Goal: Find specific page/section: Find specific page/section

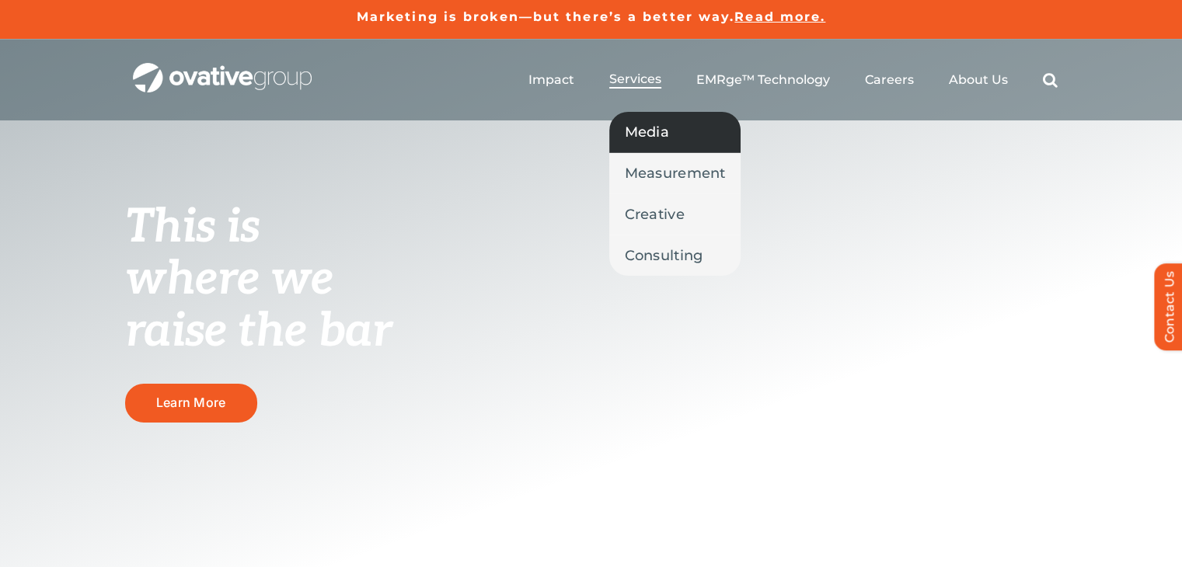
click at [656, 124] on span "Media" at bounding box center [647, 132] width 44 height 22
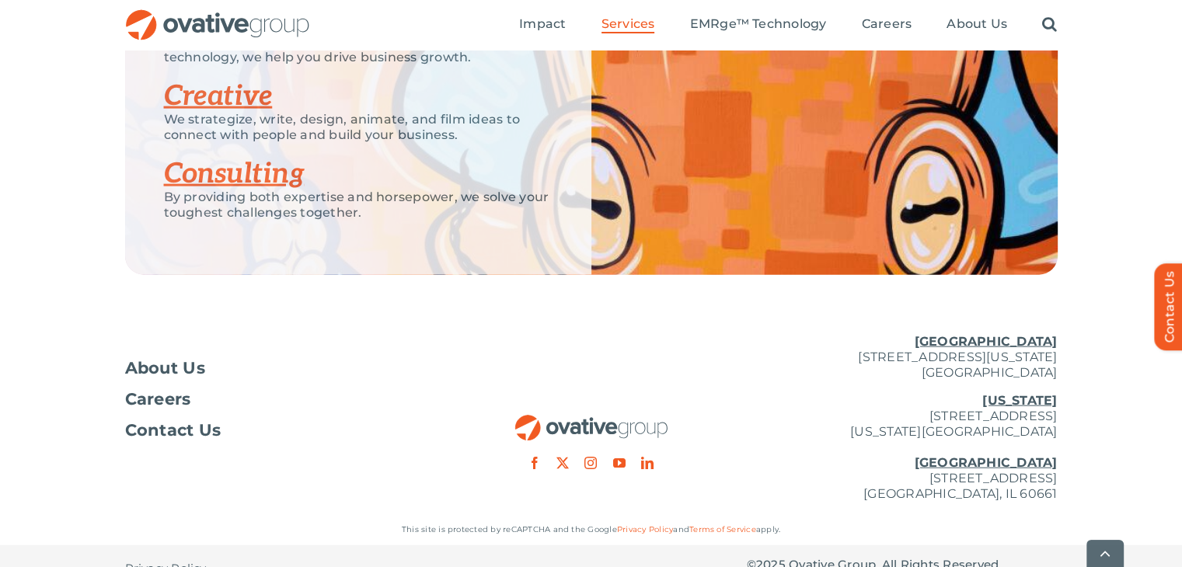
scroll to position [3538, 0]
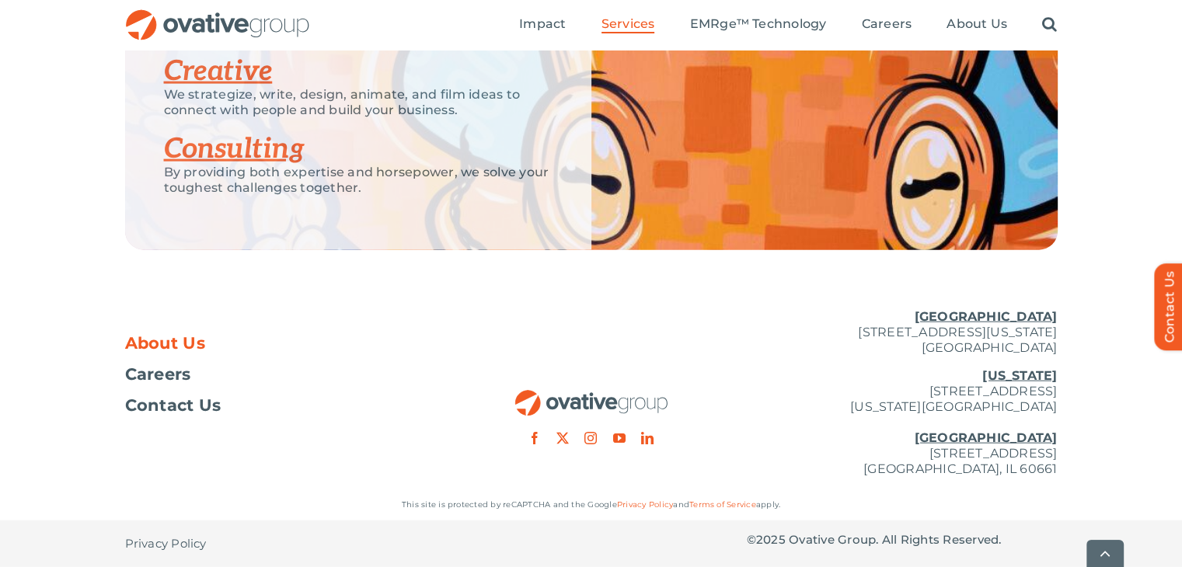
click at [169, 336] on span "About Us" at bounding box center [165, 344] width 81 height 16
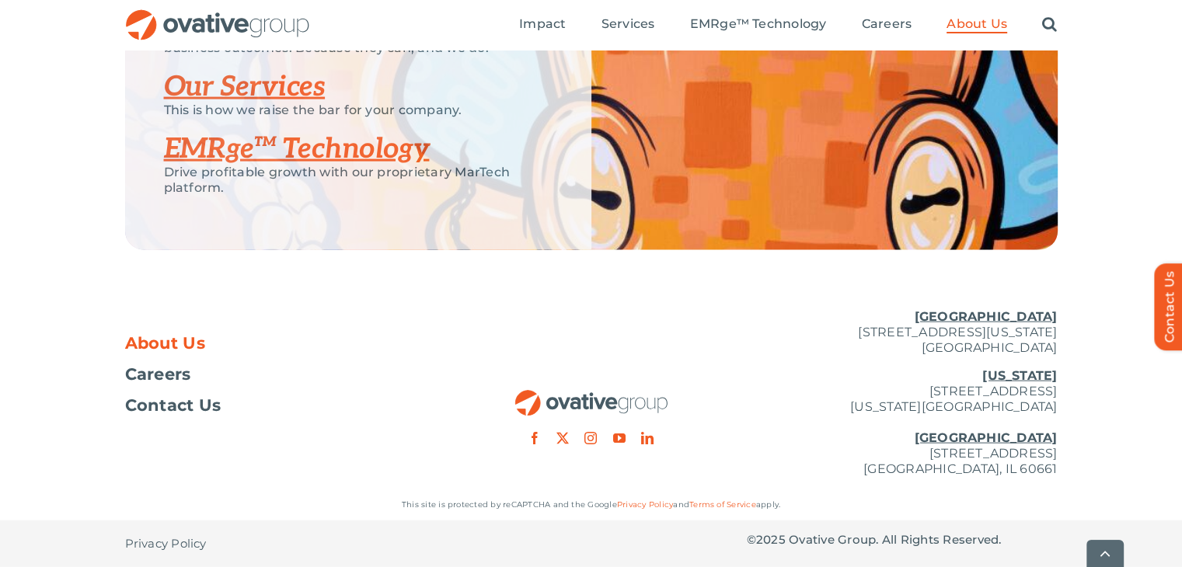
scroll to position [3416, 0]
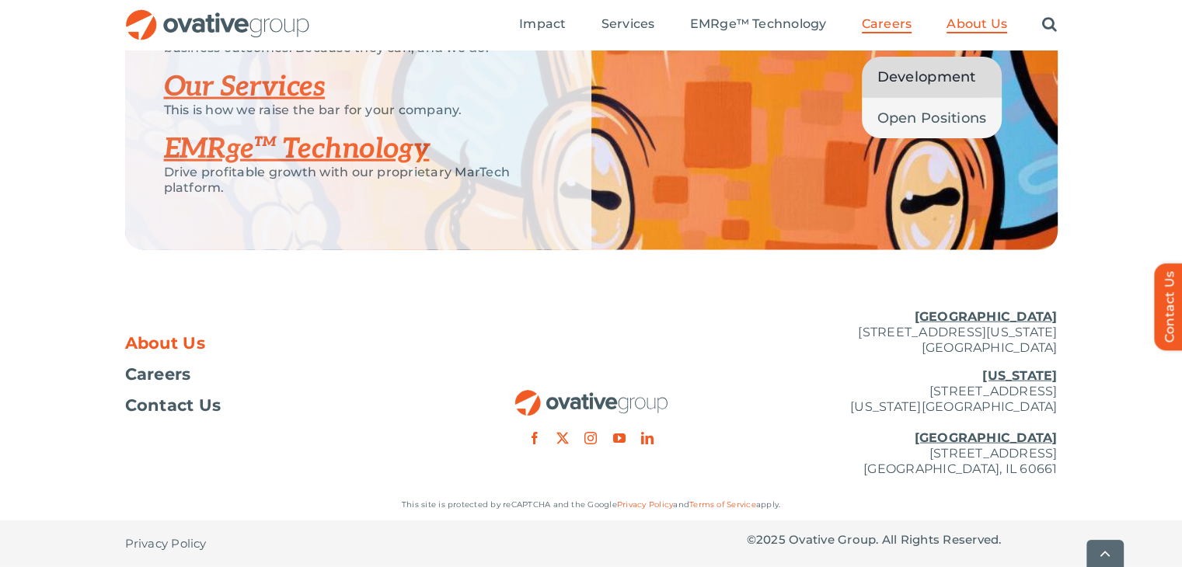
click at [891, 74] on span "Development" at bounding box center [926, 77] width 99 height 22
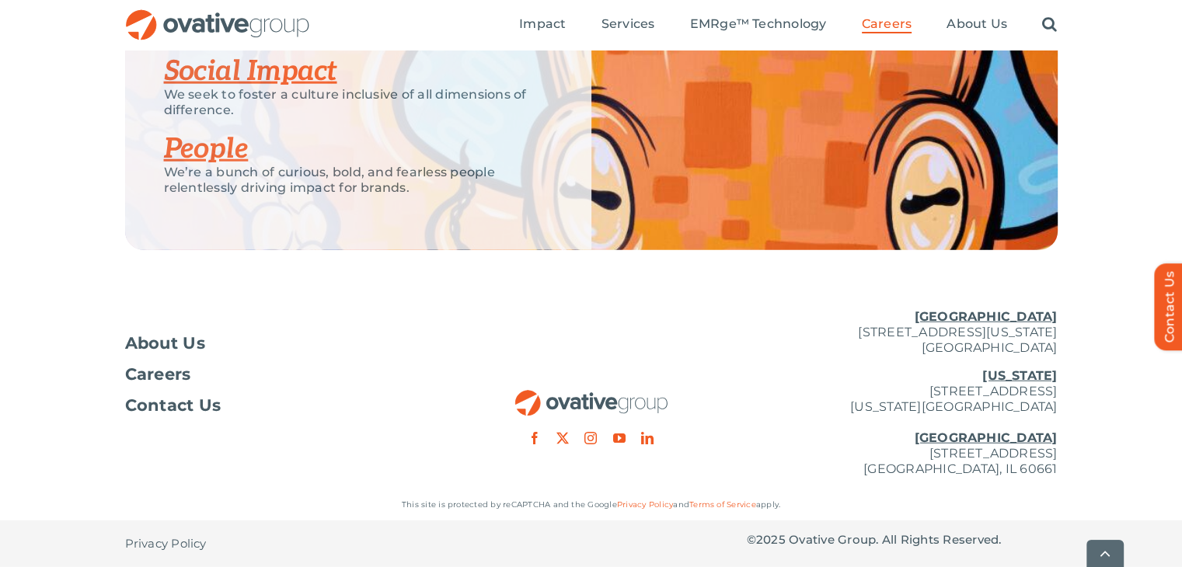
scroll to position [4005, 0]
click at [201, 155] on link "People" at bounding box center [206, 149] width 85 height 34
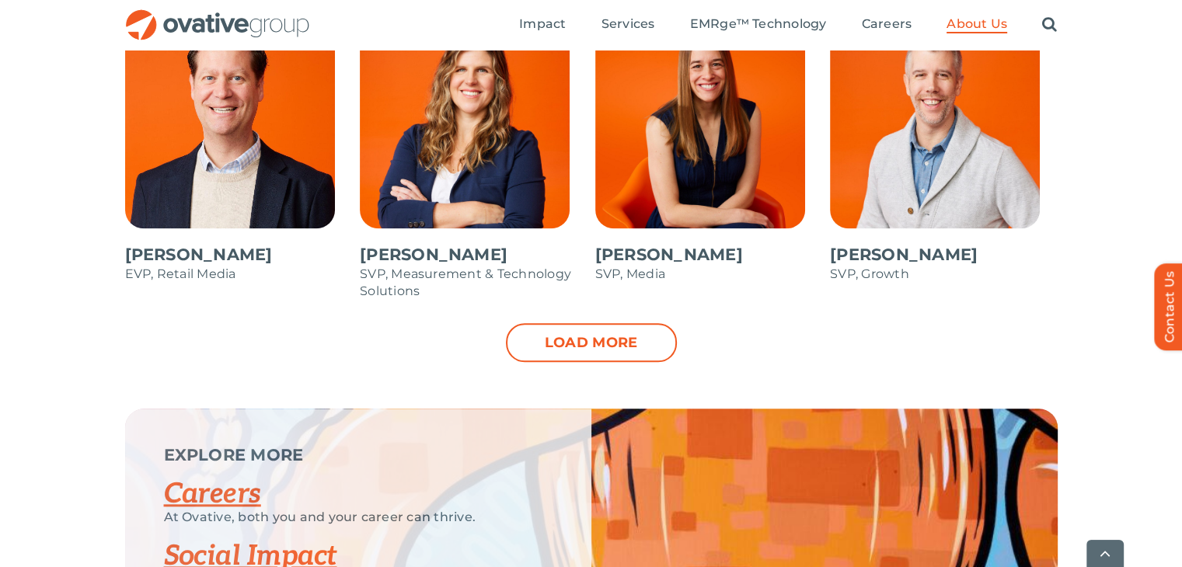
scroll to position [1710, 0]
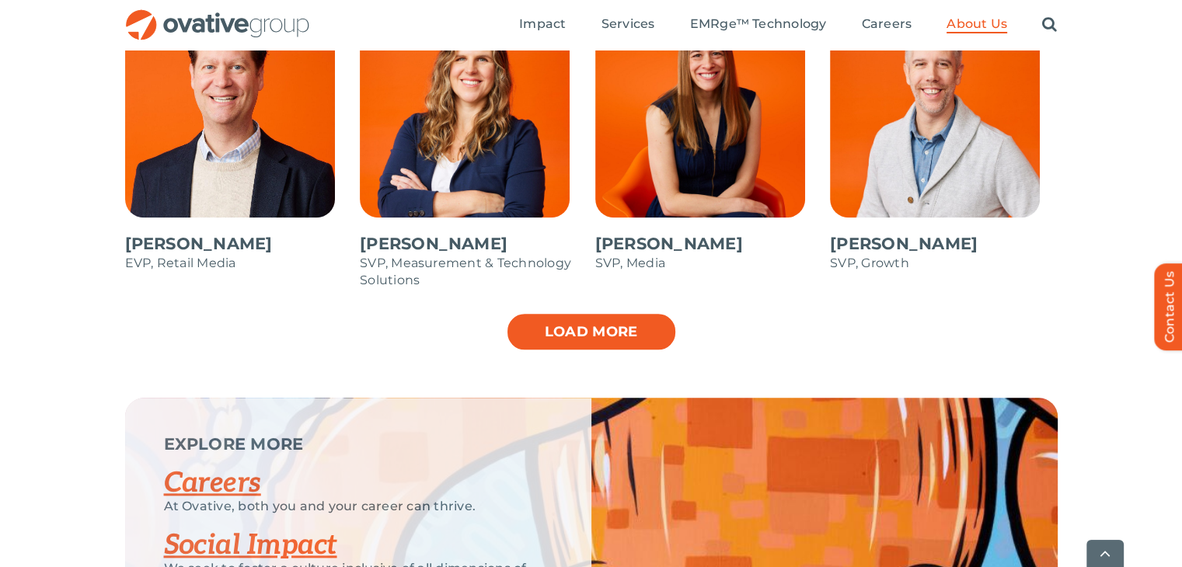
click at [572, 327] on link "Load more" at bounding box center [591, 331] width 171 height 39
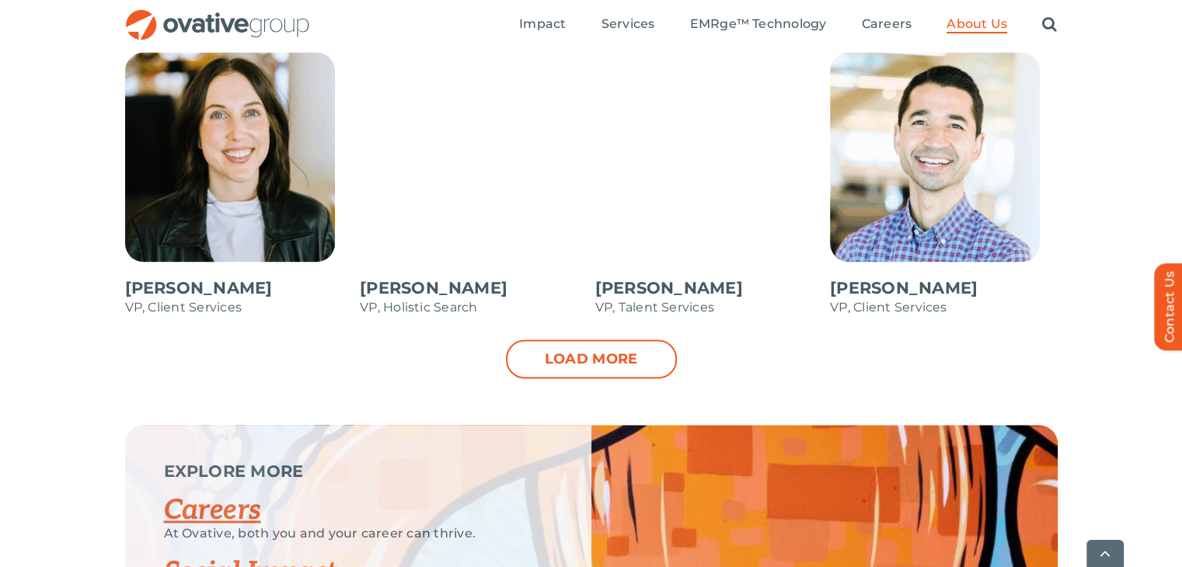
scroll to position [2362, 0]
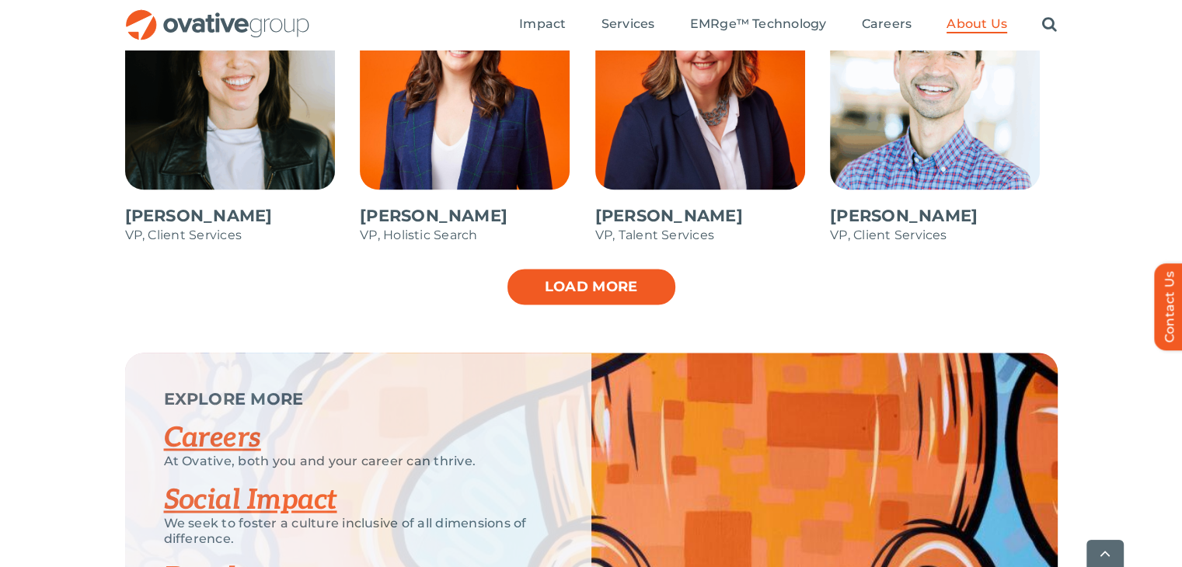
click at [570, 277] on link "Load more" at bounding box center [591, 286] width 171 height 39
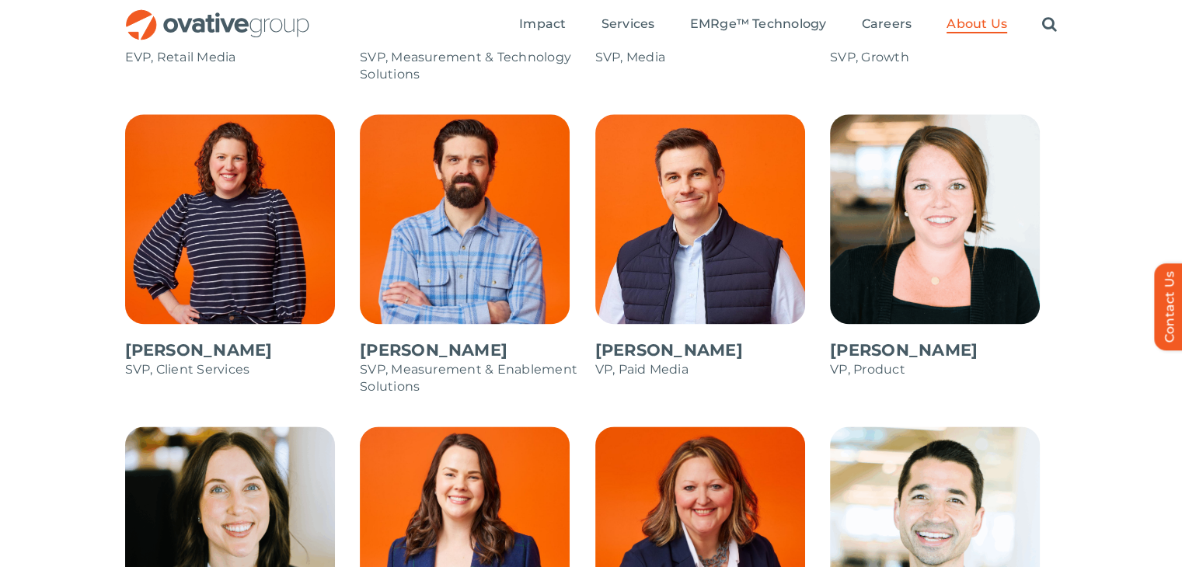
scroll to position [1893, 0]
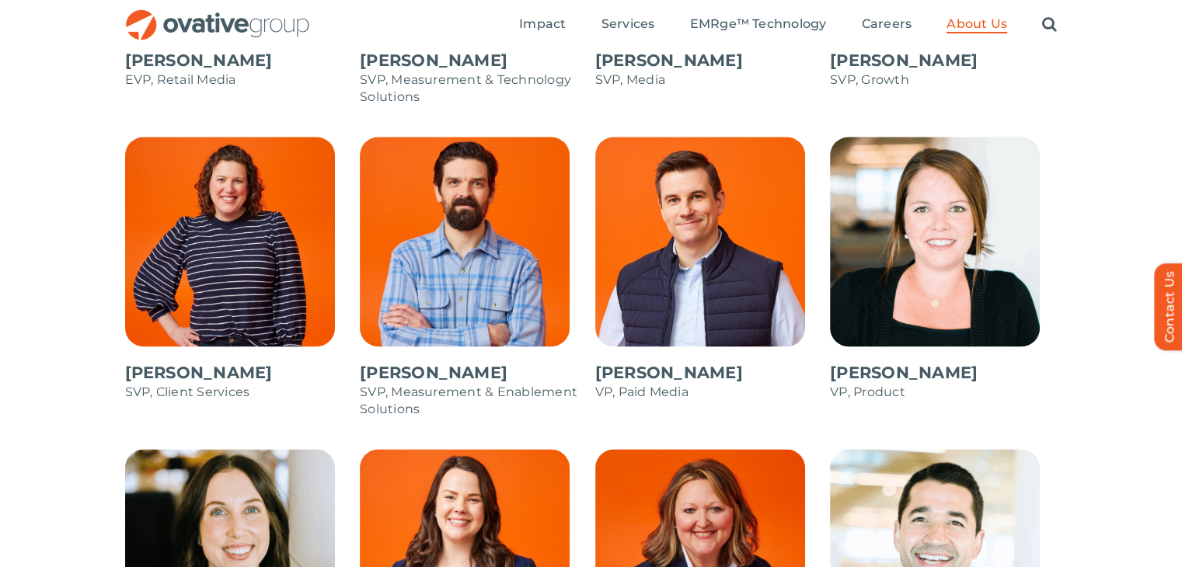
click at [855, 380] on span at bounding box center [944, 277] width 228 height 280
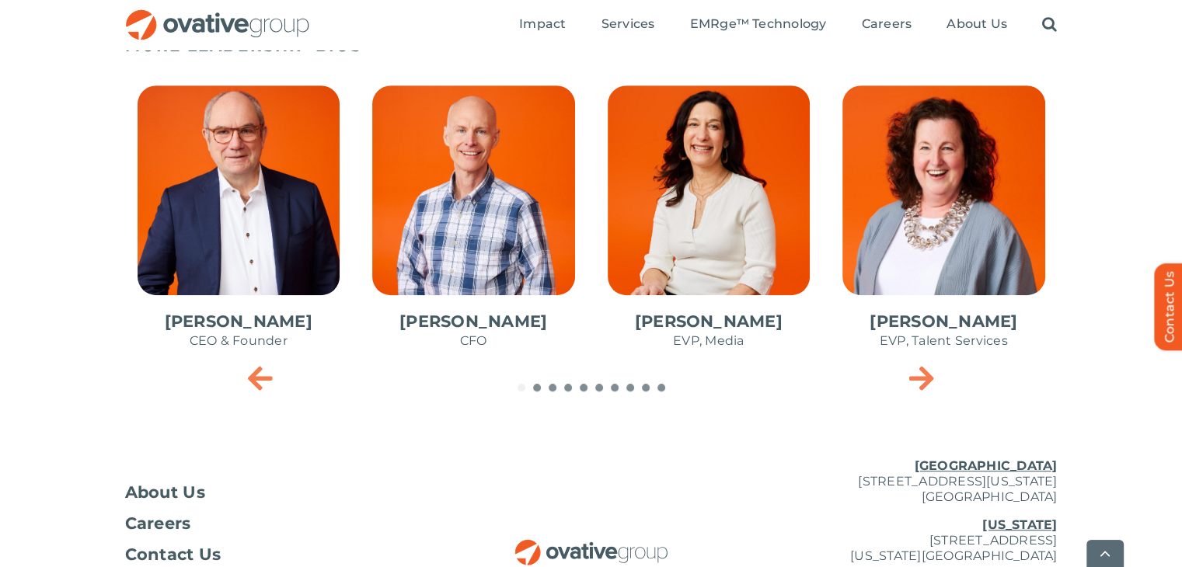
scroll to position [767, 0]
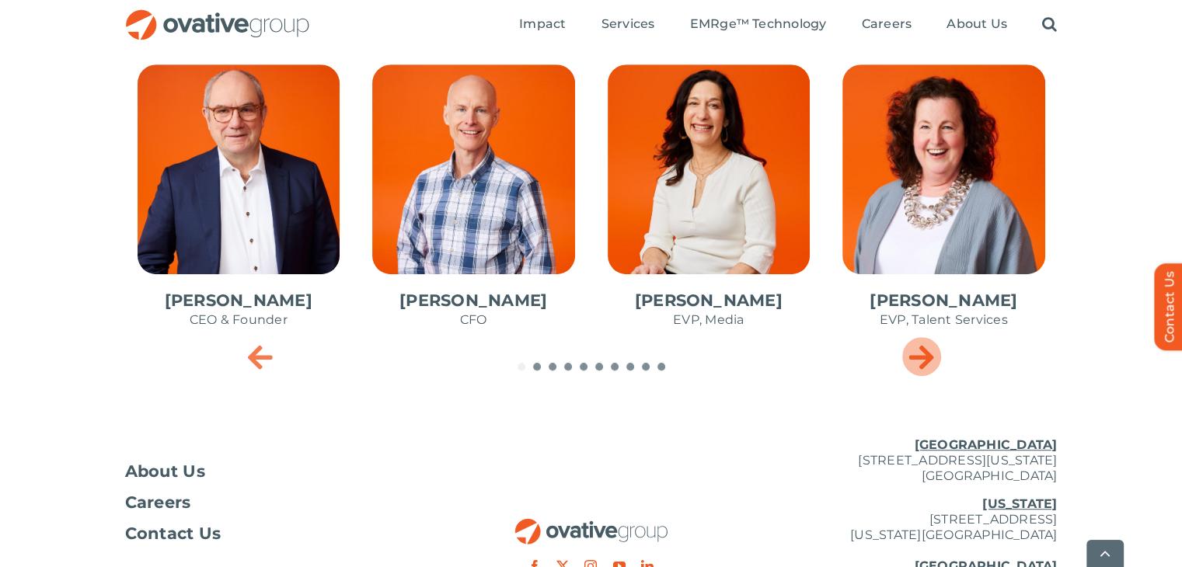
click at [932, 360] on icon "Next slide" at bounding box center [920, 356] width 25 height 31
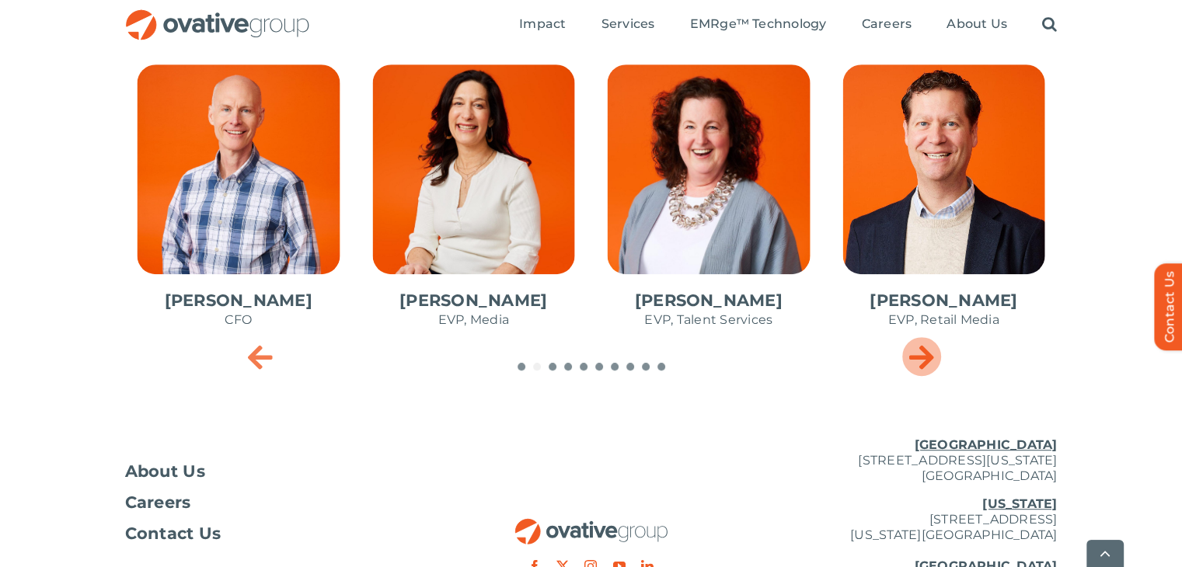
click at [932, 360] on icon "Next slide" at bounding box center [920, 356] width 25 height 31
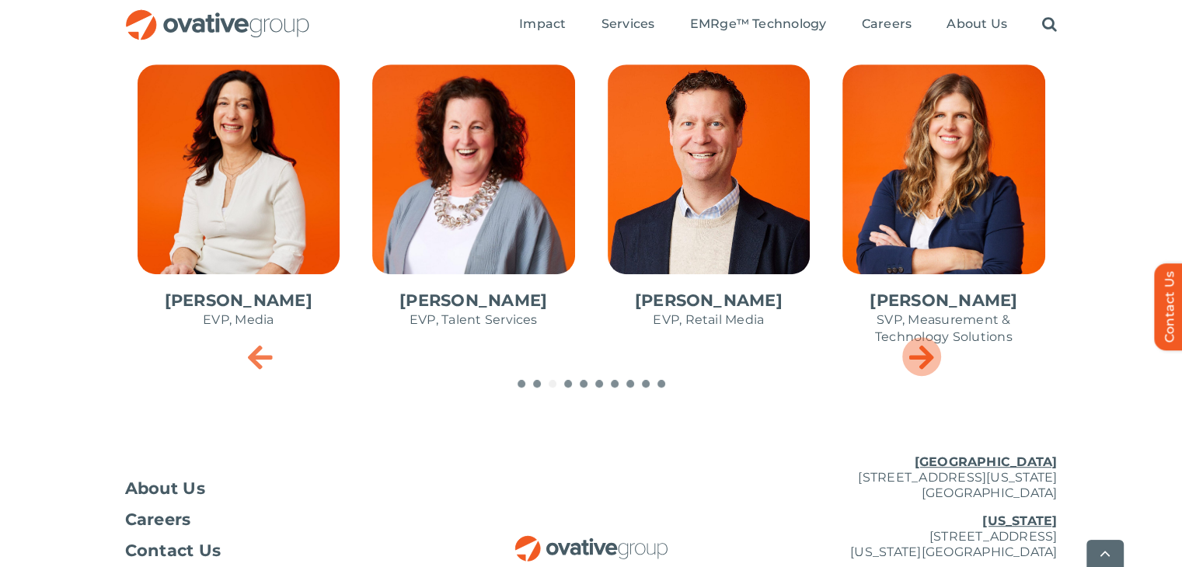
click at [932, 360] on icon "Next slide" at bounding box center [920, 356] width 25 height 31
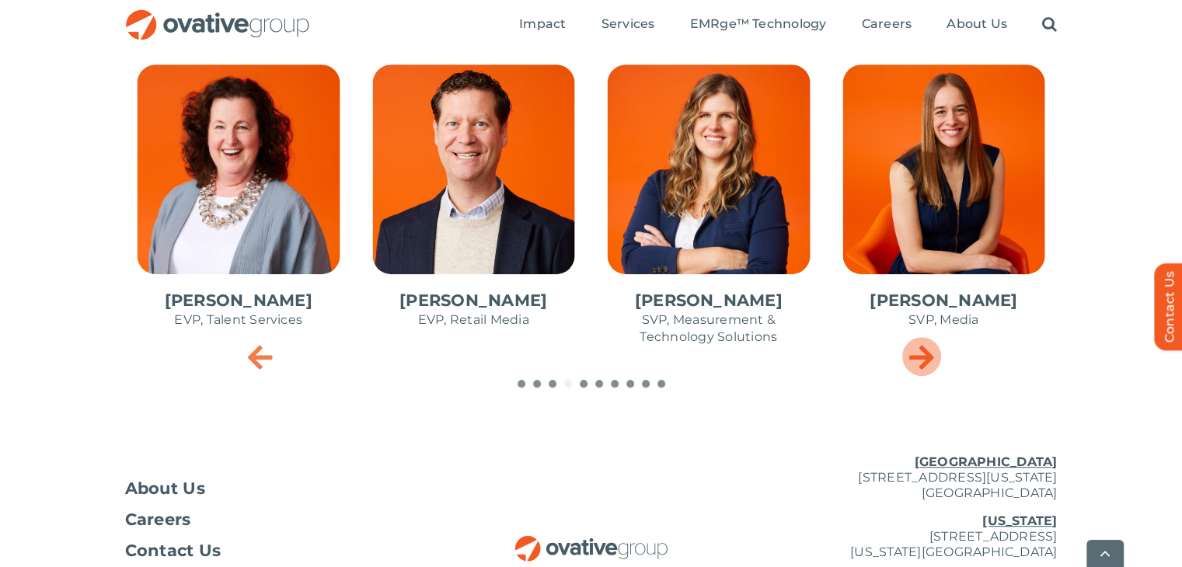
click at [932, 360] on icon "Next slide" at bounding box center [920, 356] width 25 height 31
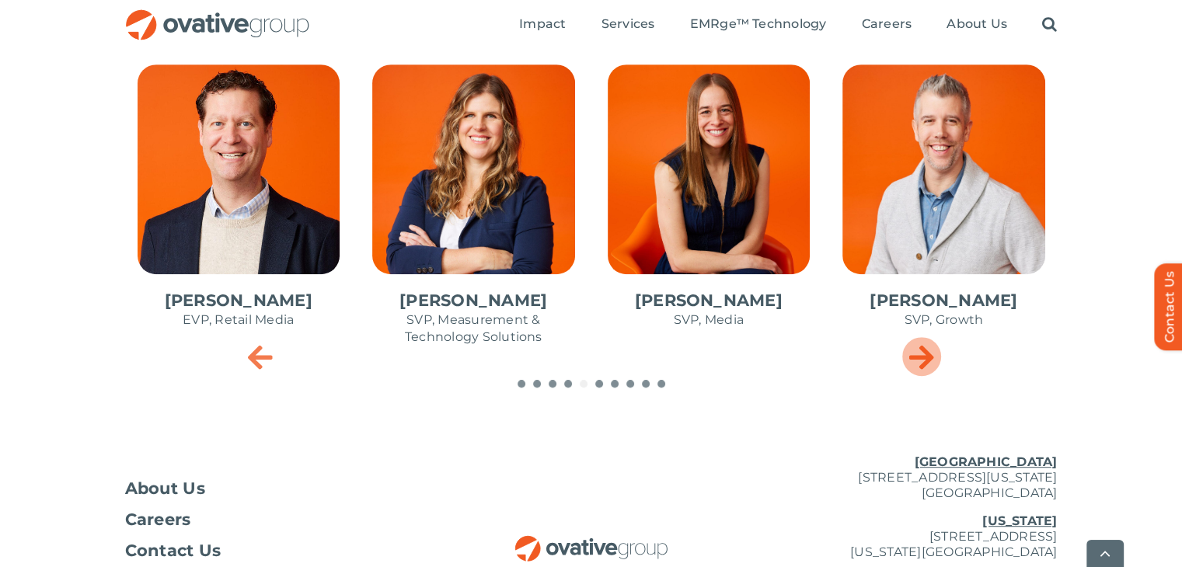
click at [932, 360] on icon "Next slide" at bounding box center [920, 356] width 25 height 31
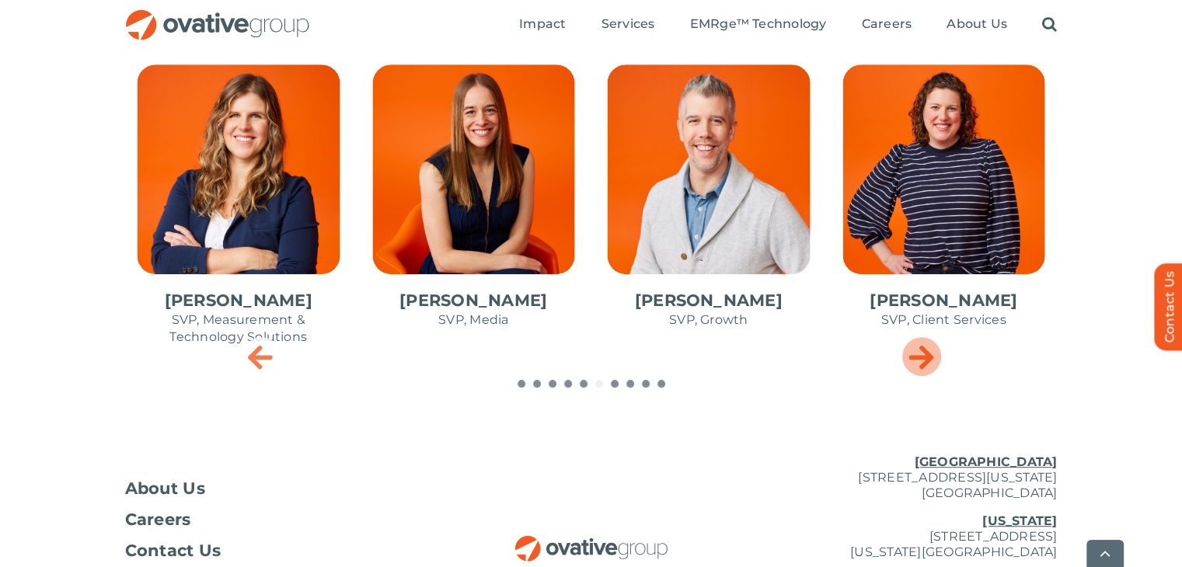
click at [932, 360] on icon "Next slide" at bounding box center [920, 356] width 25 height 31
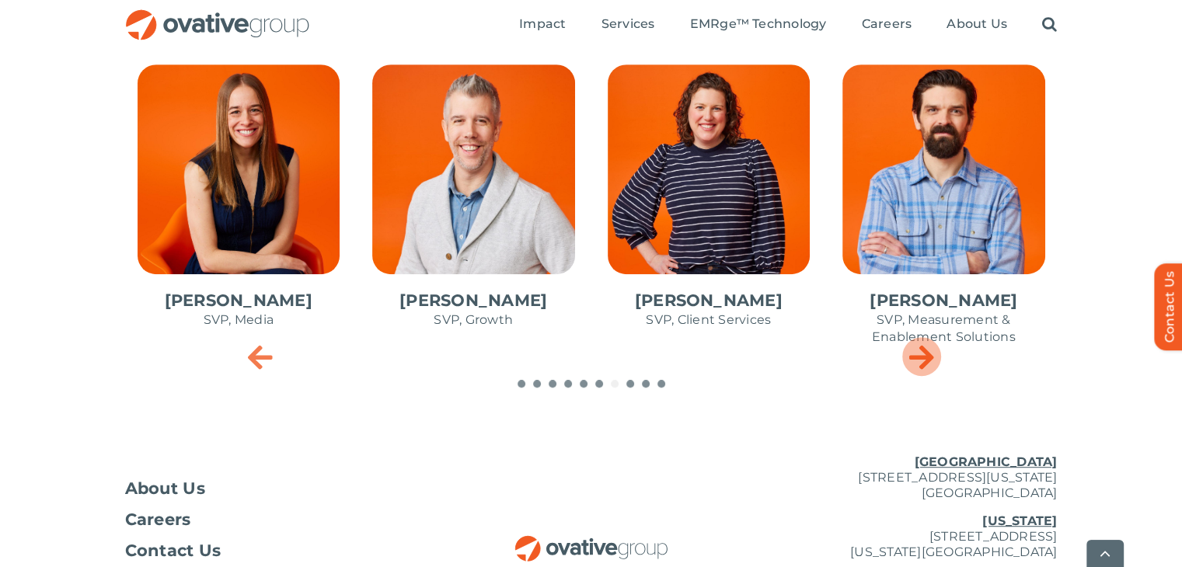
click at [932, 360] on icon "Next slide" at bounding box center [920, 356] width 25 height 31
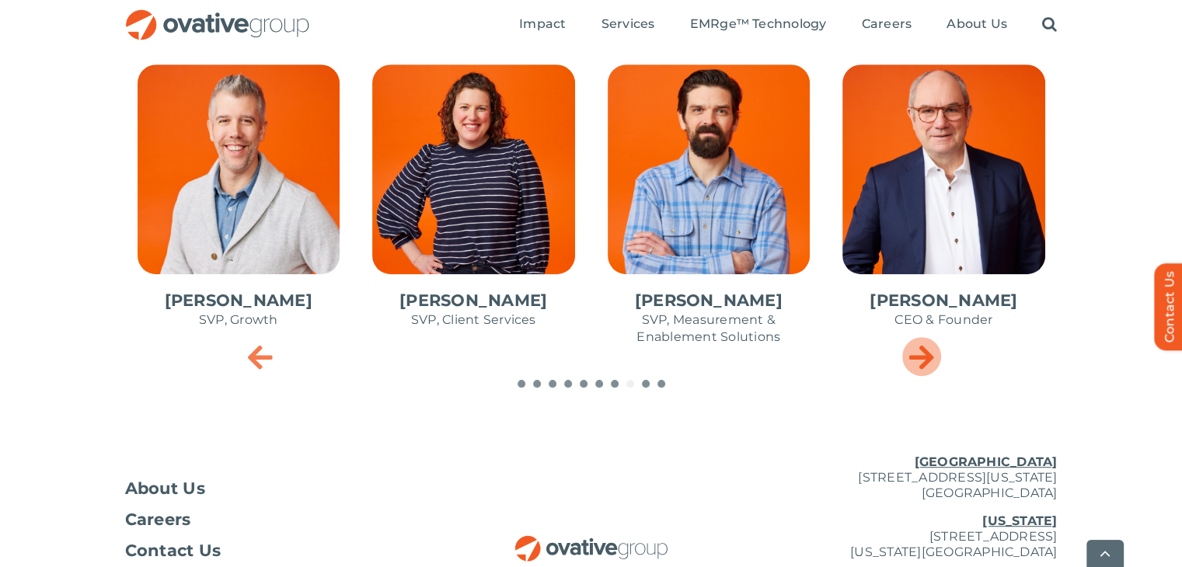
click at [932, 360] on icon "Next slide" at bounding box center [920, 356] width 25 height 31
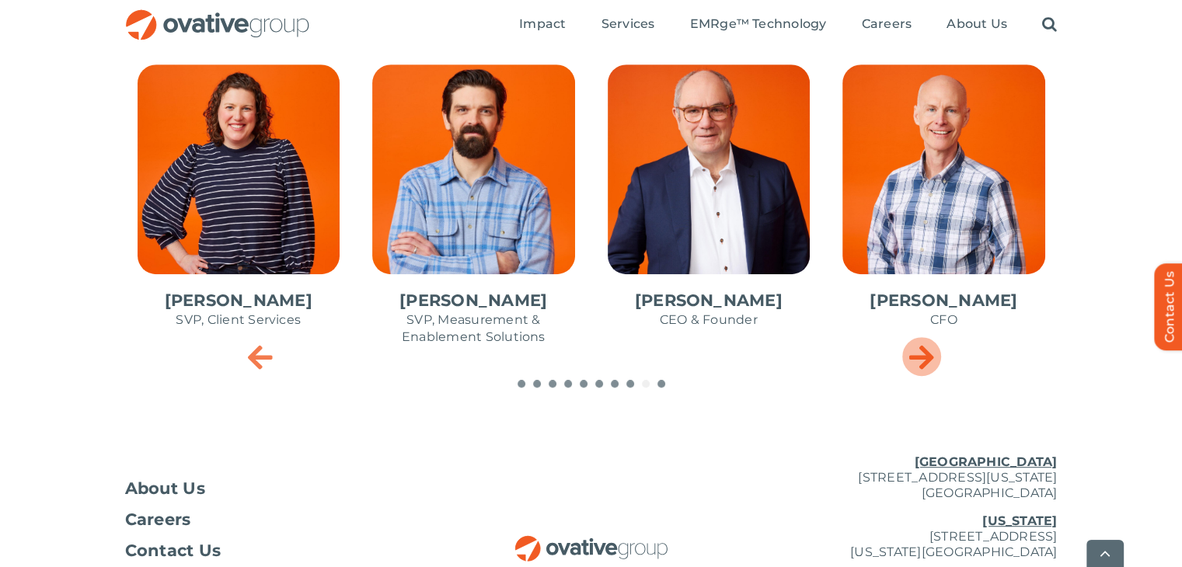
click at [932, 360] on icon "Next slide" at bounding box center [920, 356] width 25 height 31
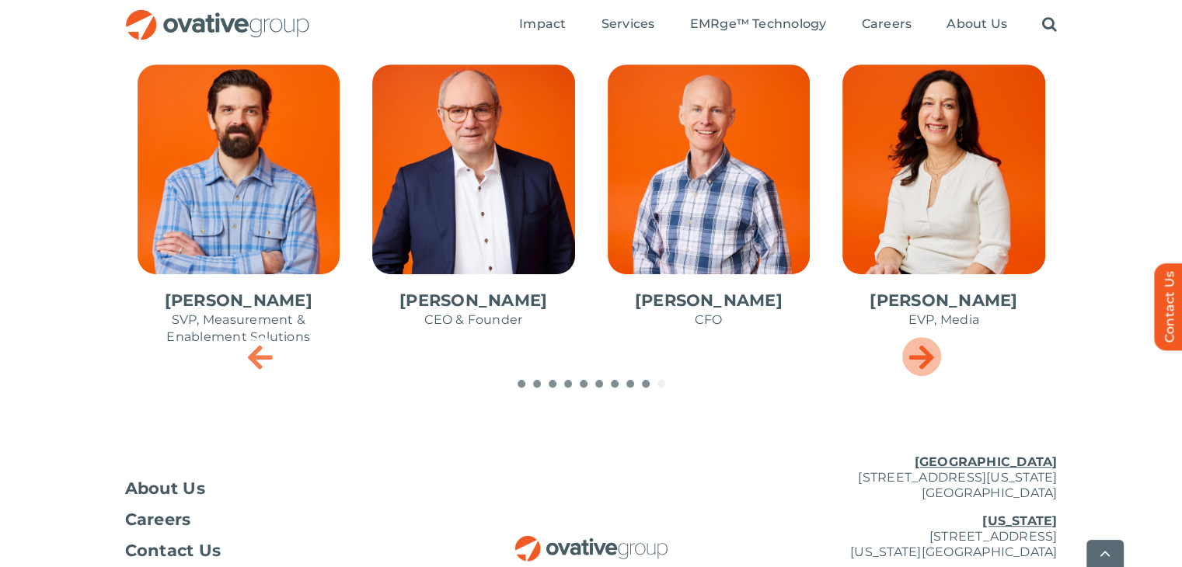
click at [932, 360] on icon "Next slide" at bounding box center [920, 356] width 25 height 31
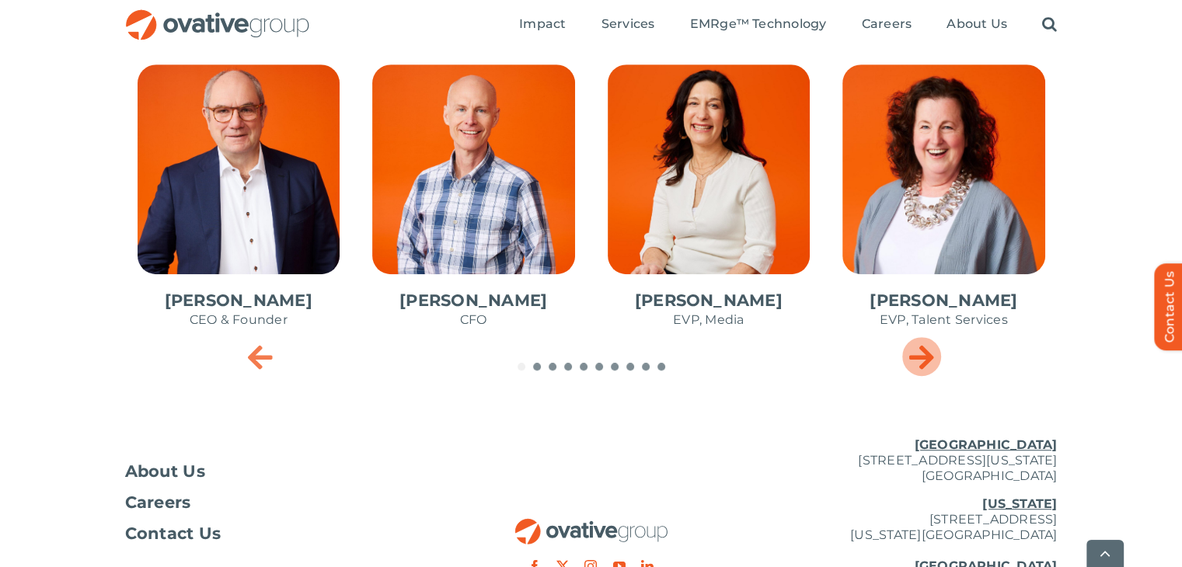
click at [932, 360] on icon "Next slide" at bounding box center [920, 356] width 25 height 31
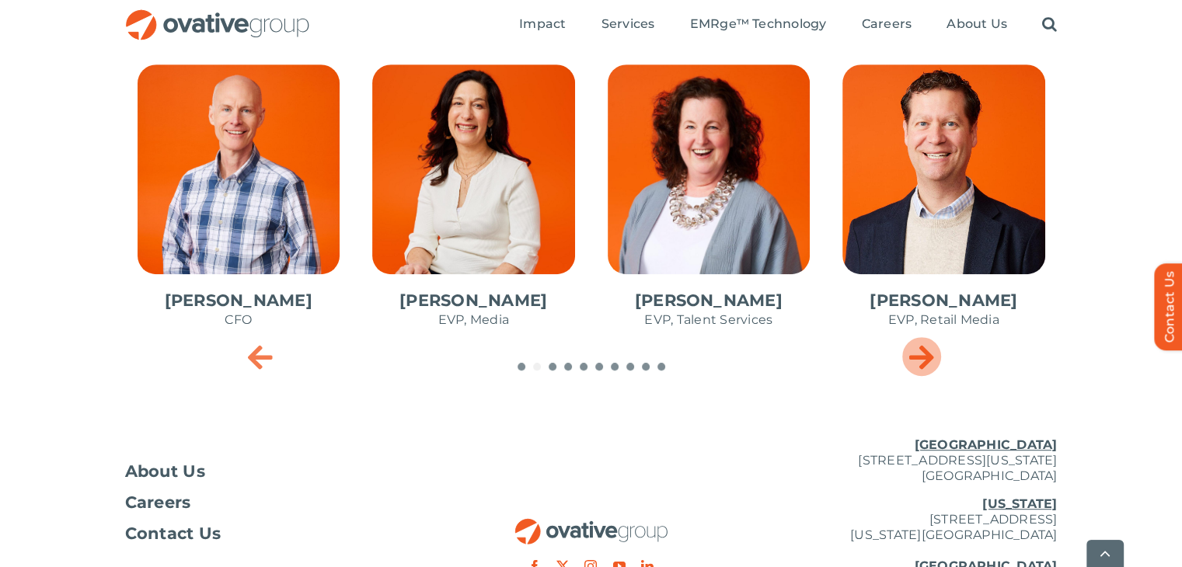
click at [932, 360] on icon "Next slide" at bounding box center [920, 356] width 25 height 31
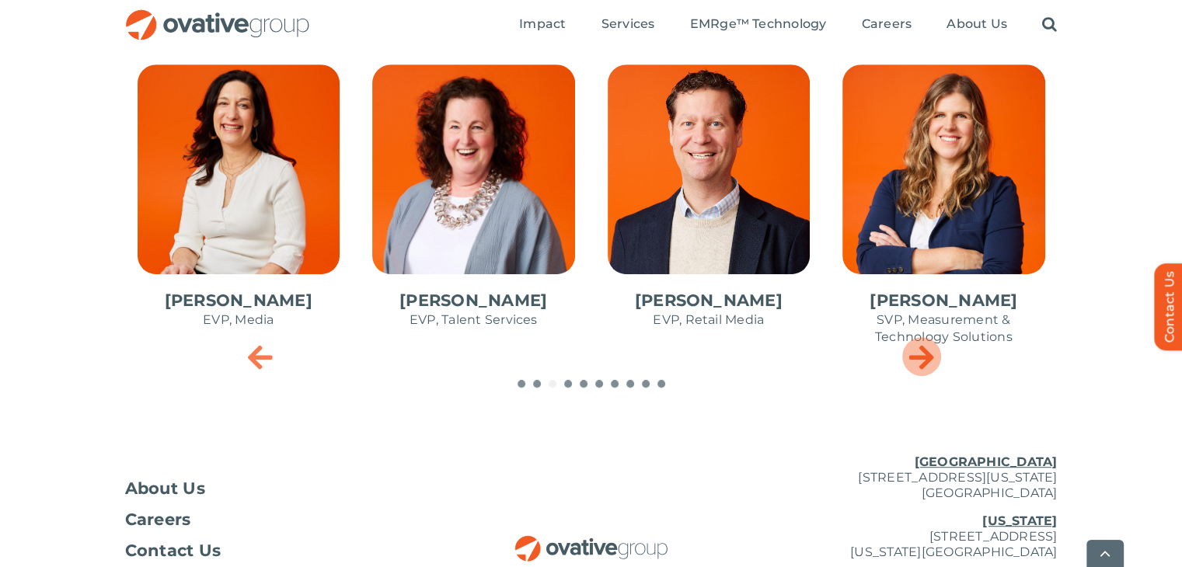
click at [932, 360] on icon "Next slide" at bounding box center [920, 356] width 25 height 31
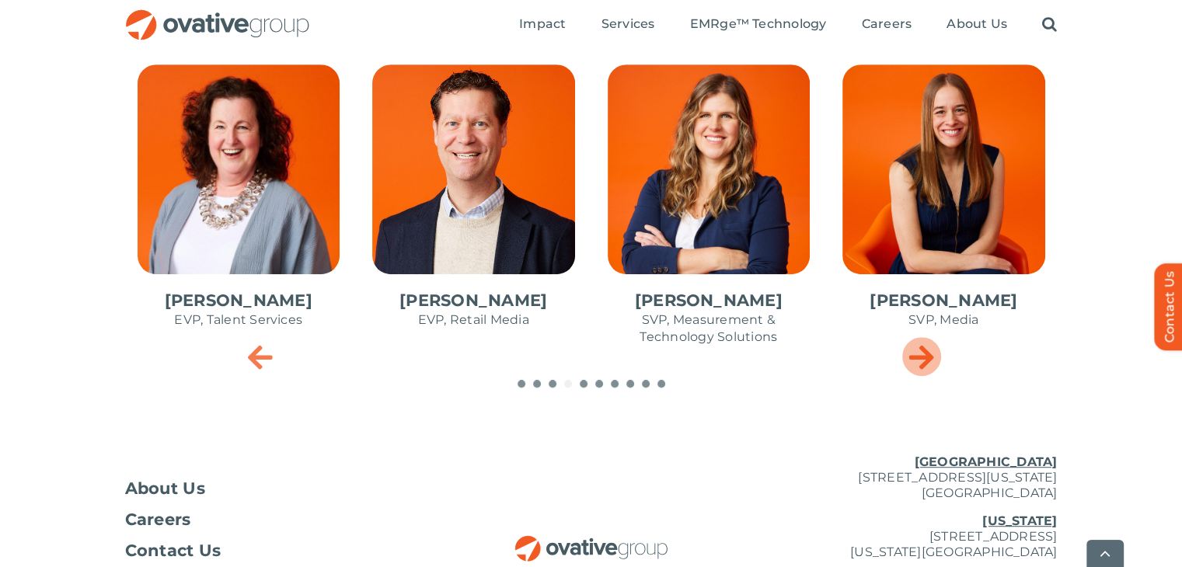
click at [932, 360] on icon "Next slide" at bounding box center [920, 356] width 25 height 31
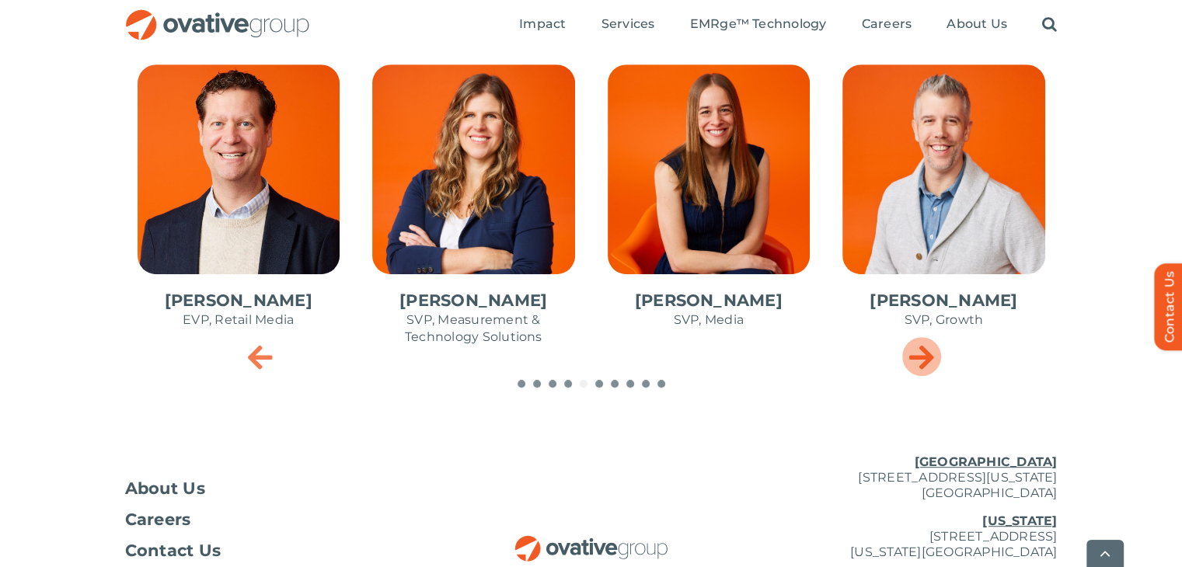
click at [932, 360] on icon "Next slide" at bounding box center [920, 356] width 25 height 31
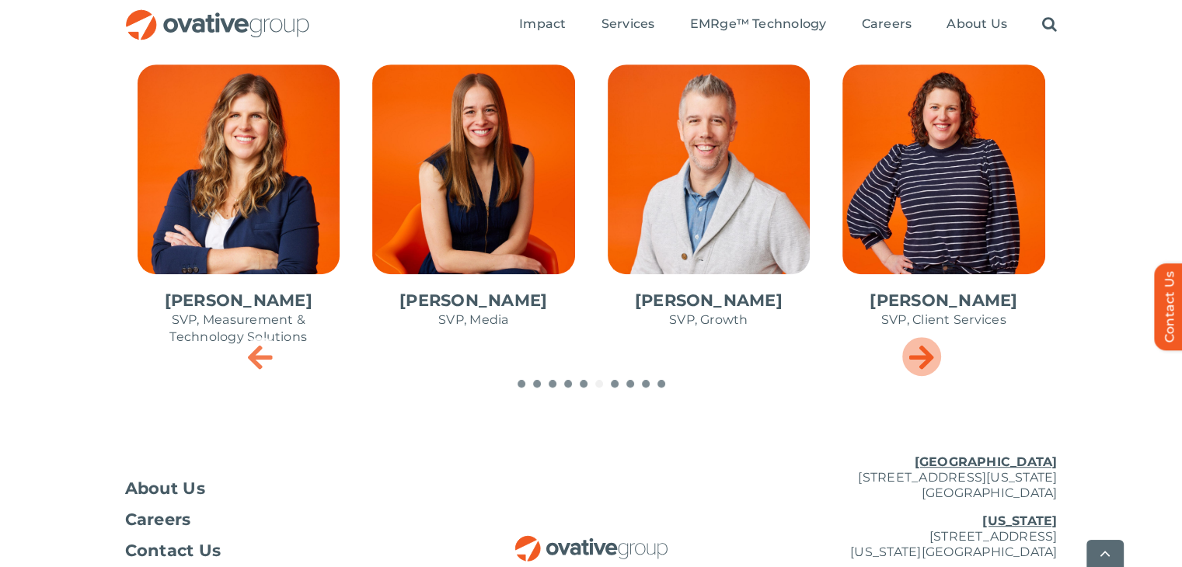
click at [932, 360] on icon "Next slide" at bounding box center [920, 356] width 25 height 31
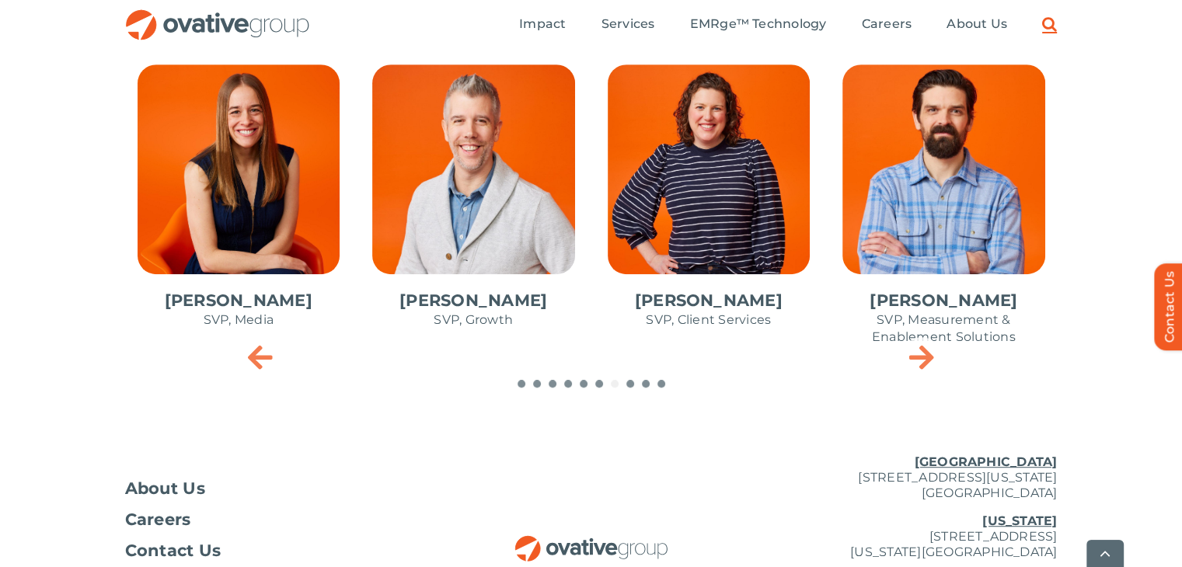
click at [1048, 23] on link "Search" at bounding box center [1049, 24] width 15 height 17
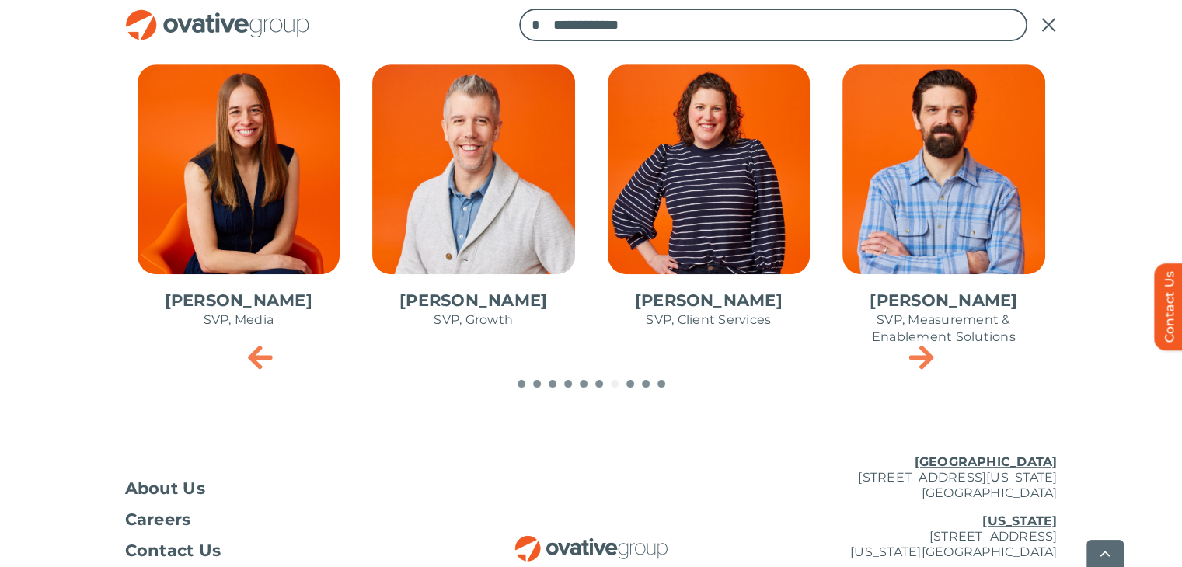
type input "**********"
click at [519, 9] on input "*" at bounding box center [535, 25] width 33 height 33
